Goal: Find specific page/section: Find specific page/section

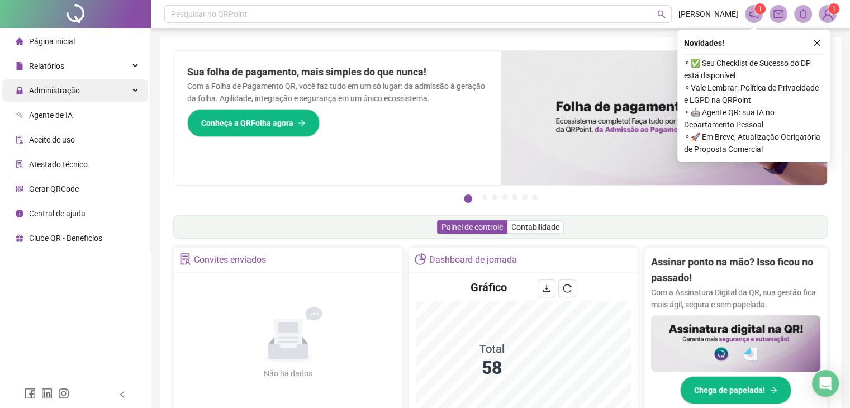
click at [137, 92] on div "Administração" at bounding box center [75, 90] width 146 height 22
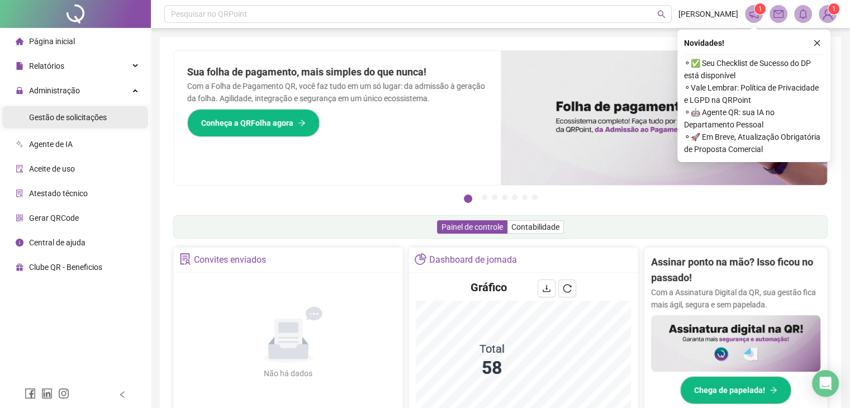
click at [88, 122] on div "Gestão de solicitações" at bounding box center [68, 117] width 78 height 22
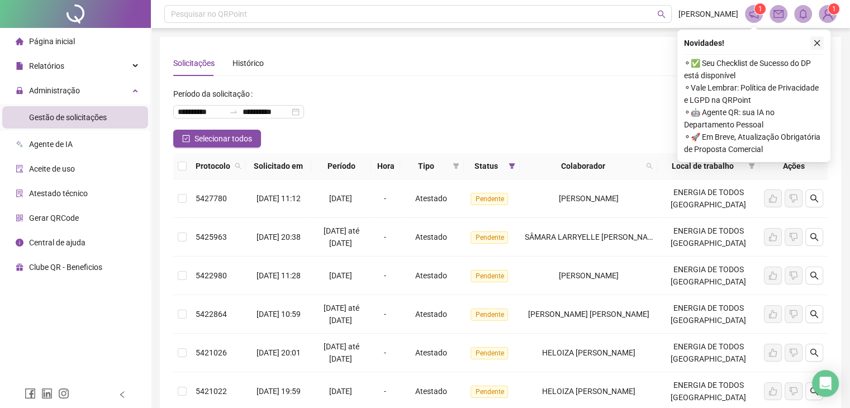
click at [647, 43] on icon "close" at bounding box center [817, 43] width 8 height 8
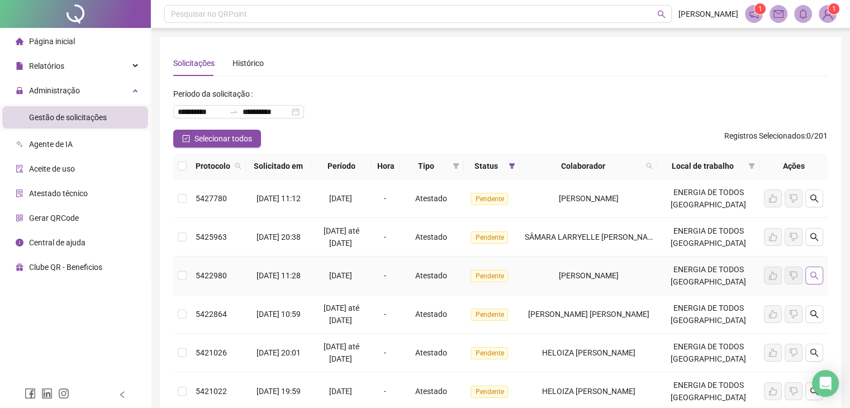
click at [647, 278] on button "button" at bounding box center [815, 276] width 18 height 18
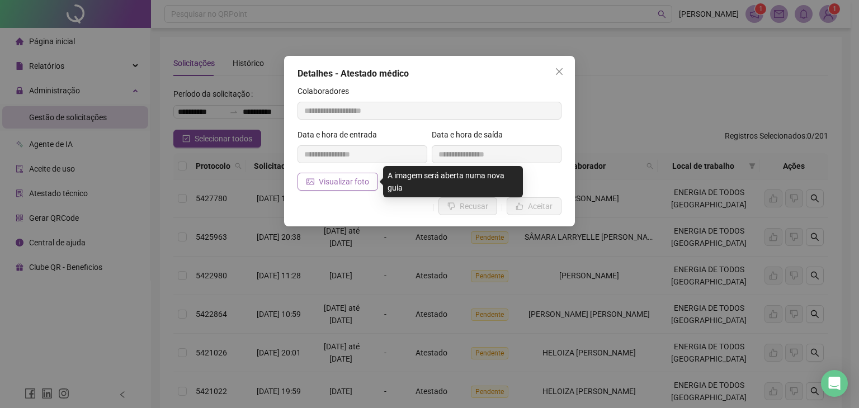
click at [320, 181] on span "Visualizar foto" at bounding box center [344, 182] width 50 height 12
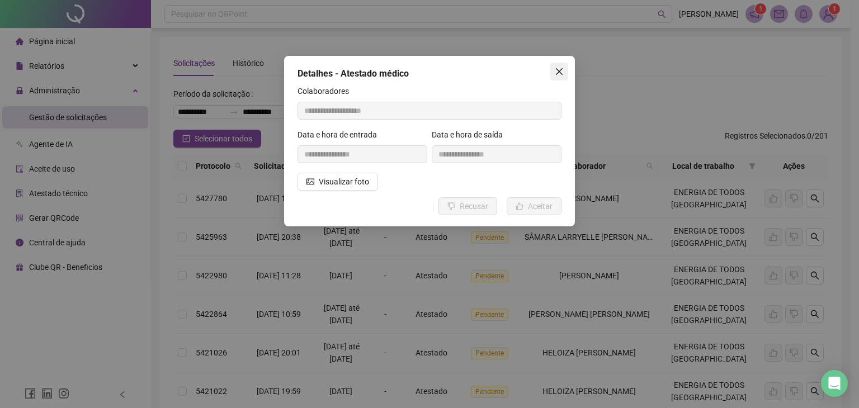
click at [559, 71] on icon "close" at bounding box center [559, 71] width 7 height 7
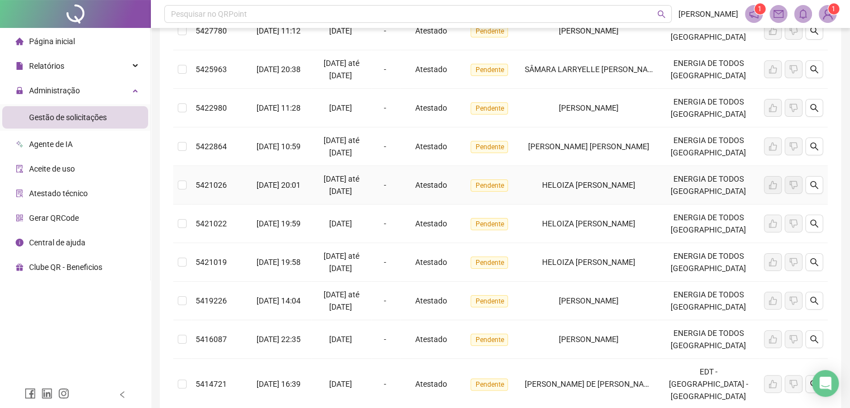
scroll to position [249, 0]
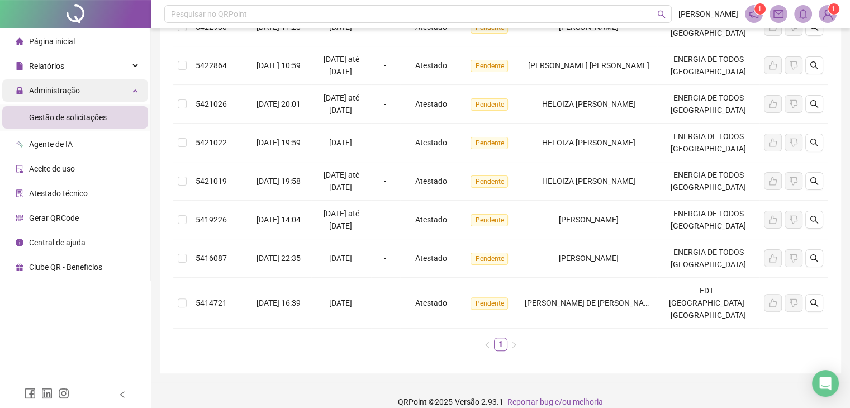
click at [138, 91] on div "Administração" at bounding box center [75, 90] width 146 height 22
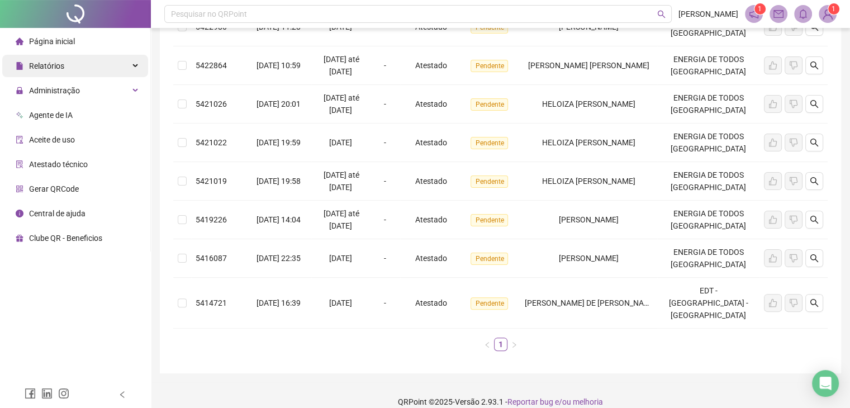
click at [131, 60] on div "Relatórios" at bounding box center [75, 66] width 146 height 22
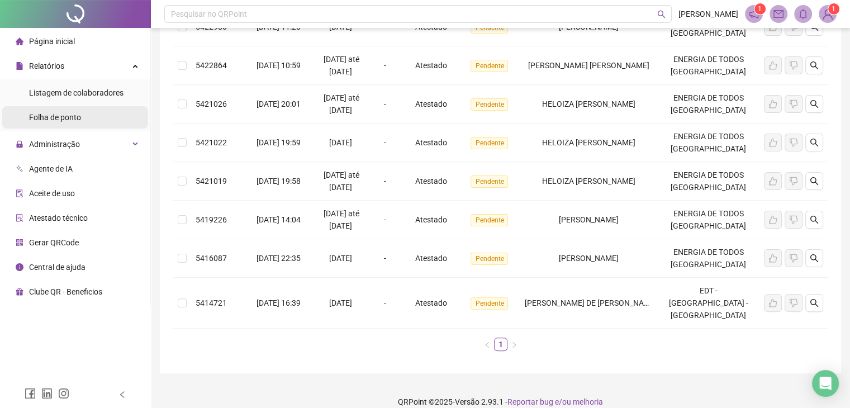
click at [79, 124] on div "Folha de ponto" at bounding box center [55, 117] width 52 height 22
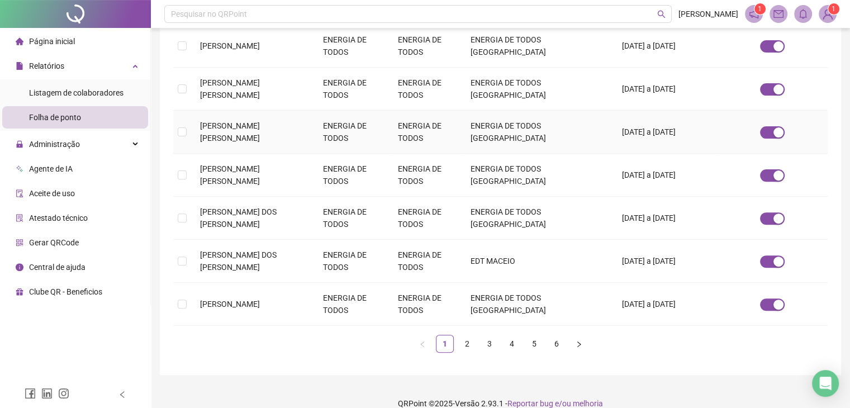
scroll to position [357, 0]
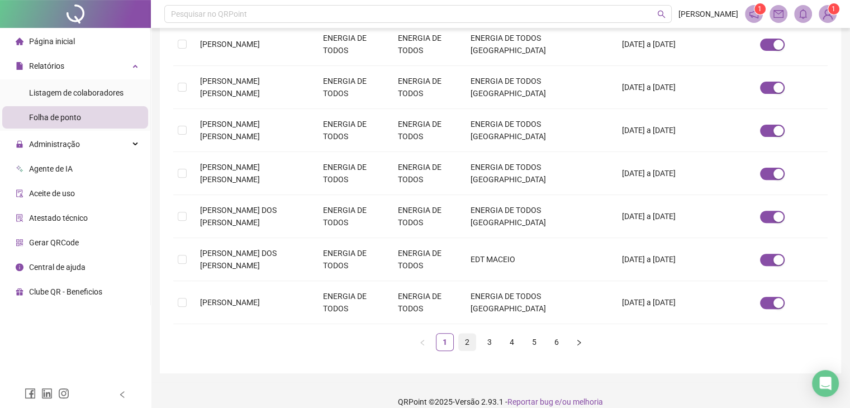
click at [465, 334] on link "2" at bounding box center [467, 342] width 17 height 17
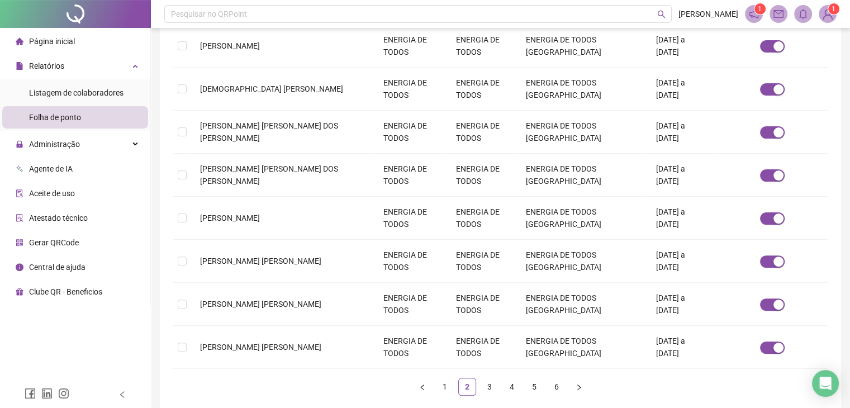
scroll to position [360, 0]
